Goal: Use online tool/utility: Utilize a website feature to perform a specific function

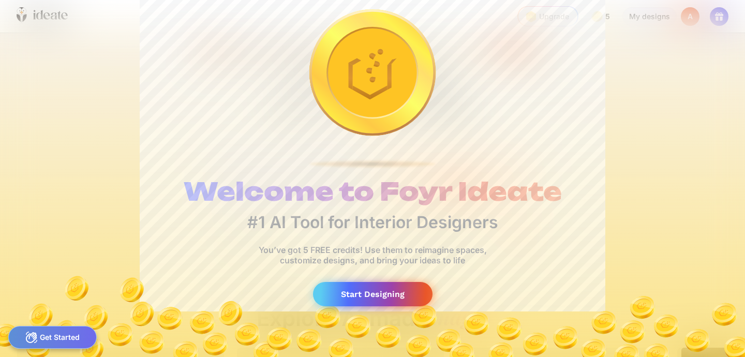
click at [393, 293] on div "Start Designing" at bounding box center [372, 294] width 119 height 24
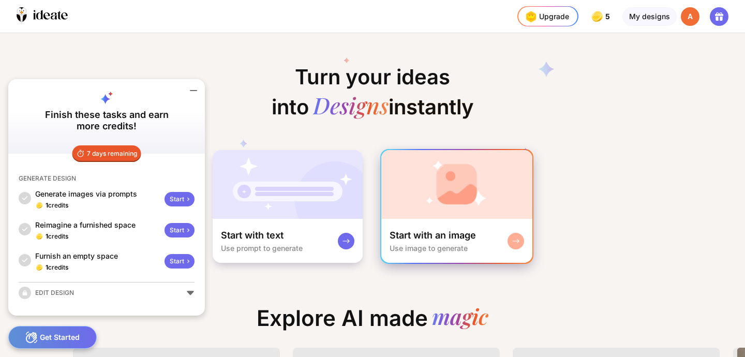
click at [467, 236] on div "Start with an image" at bounding box center [432, 235] width 86 height 12
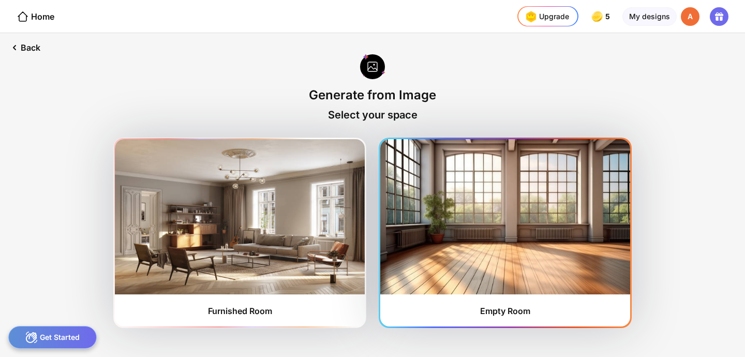
click at [481, 255] on img at bounding box center [505, 216] width 250 height 155
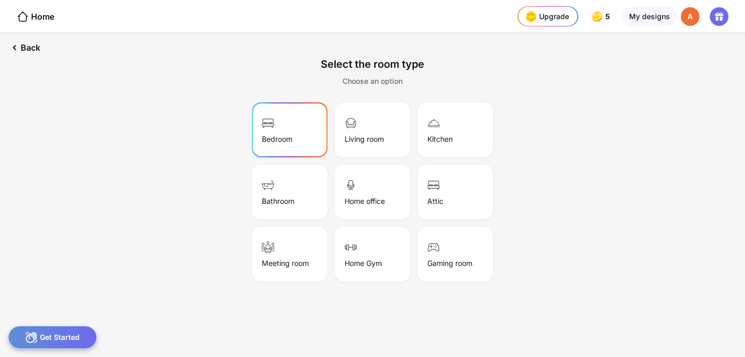
click at [301, 149] on div "Bedroom" at bounding box center [289, 130] width 72 height 52
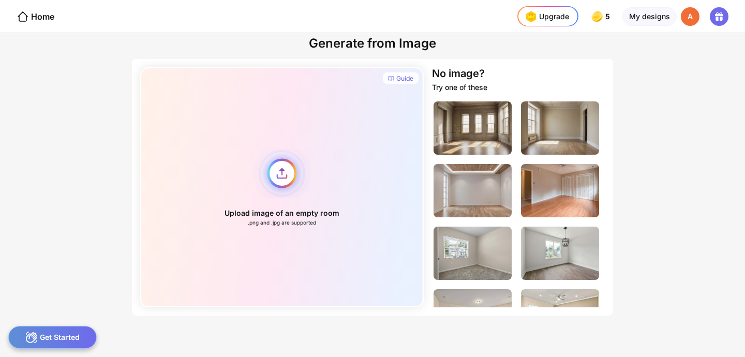
click at [274, 176] on div "Upload image of an empty room .png and .jpg are supported" at bounding box center [281, 187] width 283 height 240
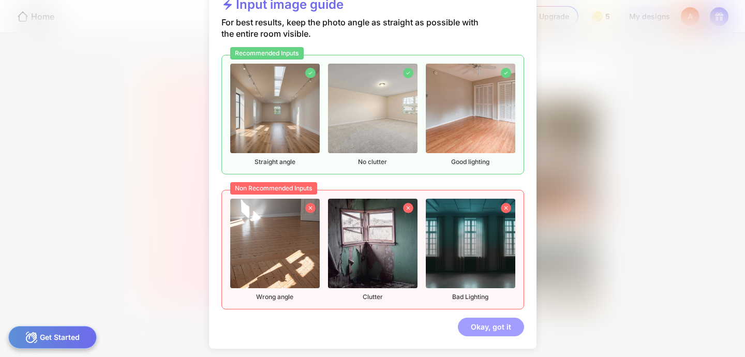
click at [483, 328] on div "Okay, got it" at bounding box center [491, 327] width 66 height 19
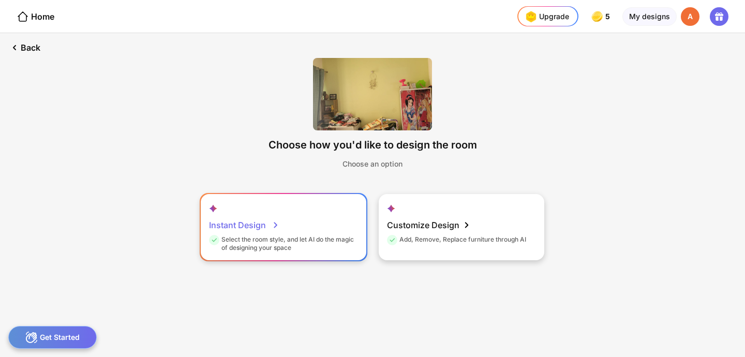
click at [318, 238] on div "Select the room style, and let AI do the magic of designing your space" at bounding box center [282, 243] width 146 height 17
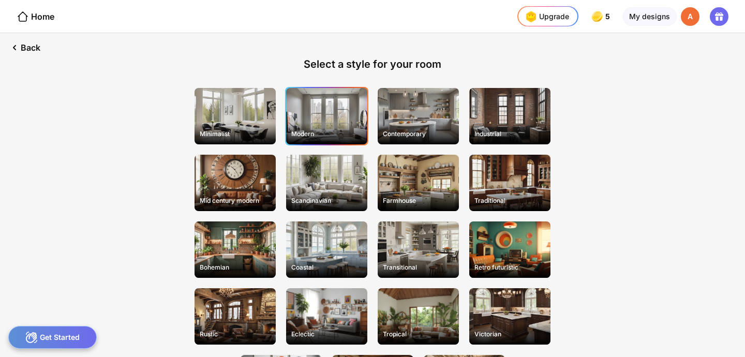
click at [325, 125] on div "Modern" at bounding box center [326, 116] width 81 height 56
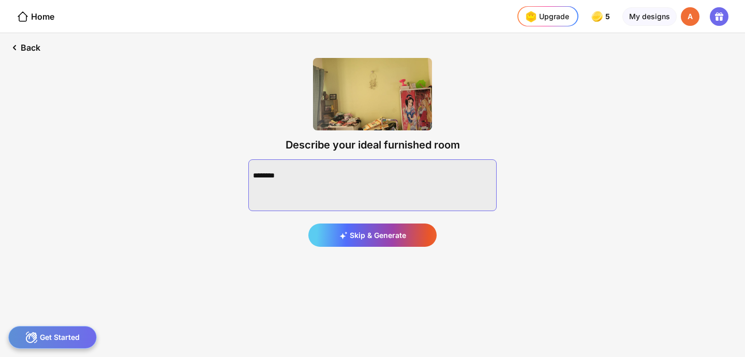
click at [366, 182] on textarea at bounding box center [372, 185] width 248 height 52
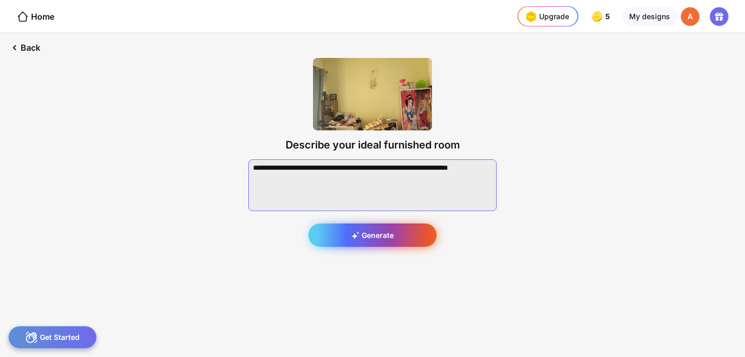
type textarea "**********"
click at [381, 236] on div "Generate" at bounding box center [372, 234] width 128 height 23
